Goal: Find specific page/section: Find specific page/section

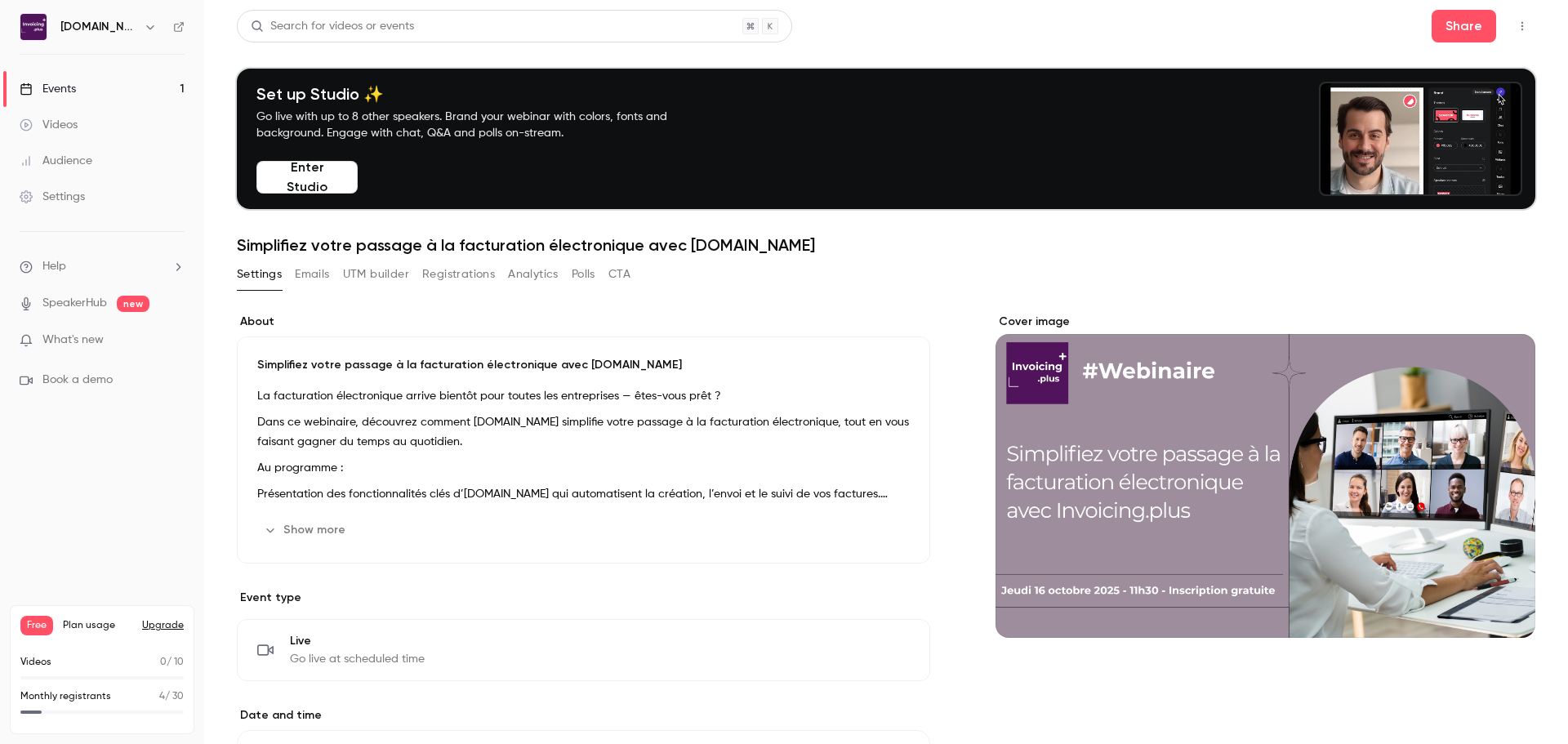
click at [140, 91] on link "Events 1" at bounding box center [102, 89] width 204 height 36
